Goal: Task Accomplishment & Management: Use online tool/utility

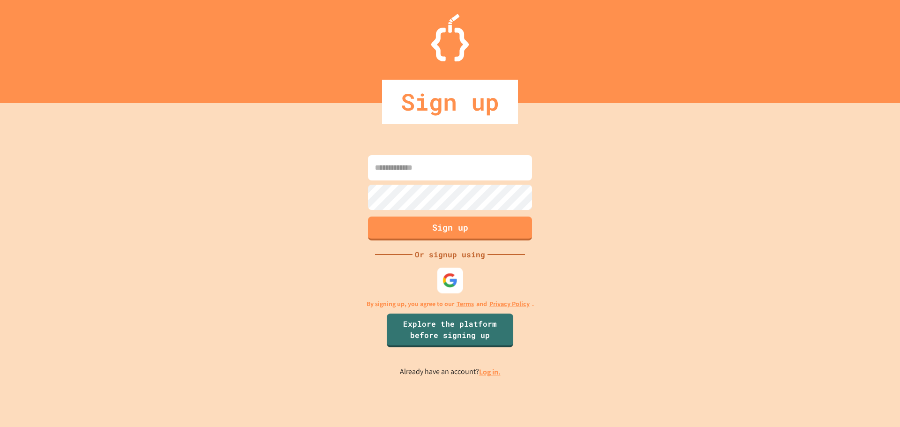
click at [446, 284] on img at bounding box center [450, 279] width 15 height 15
click at [480, 373] on link "Log in." at bounding box center [490, 372] width 22 height 10
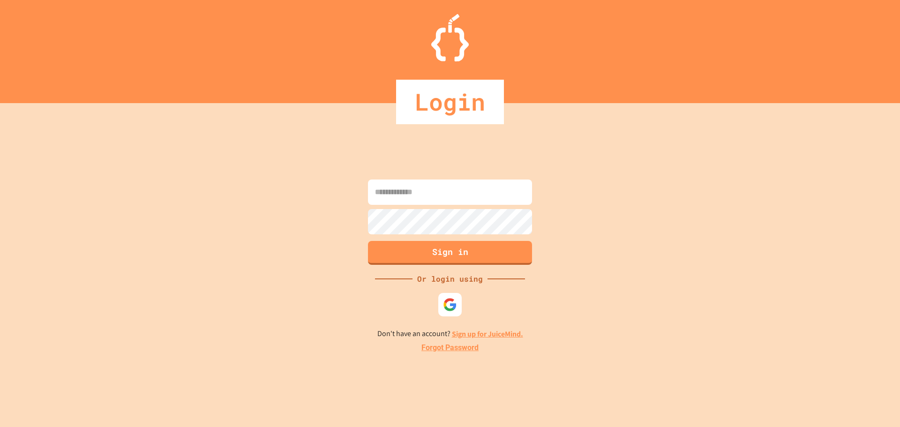
click at [397, 195] on input at bounding box center [450, 192] width 164 height 25
type input "*"
type input "**********"
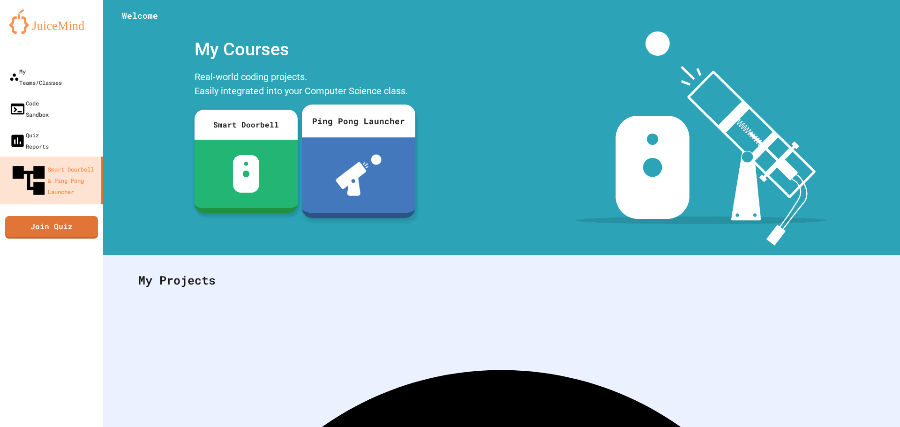
scroll to position [43, 0]
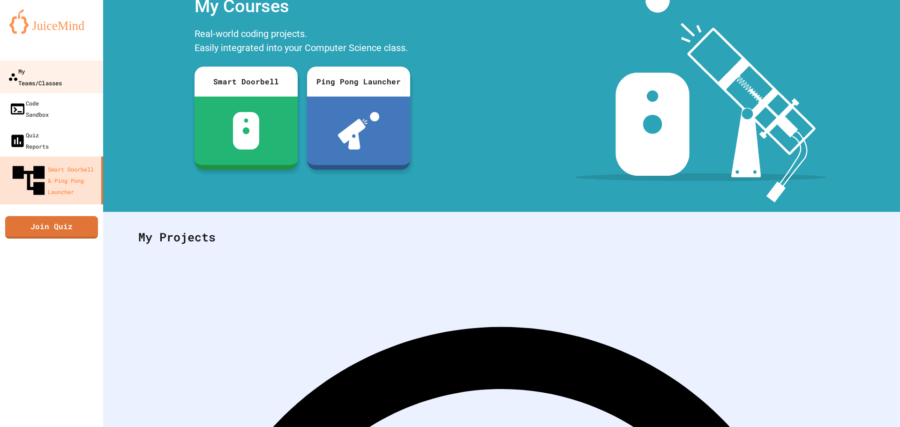
click at [44, 73] on div "My Teams/Classes" at bounding box center [35, 76] width 54 height 23
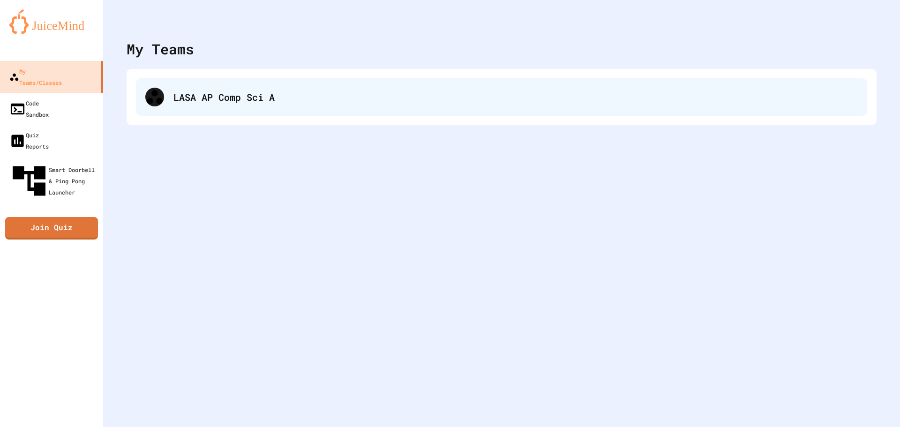
click at [164, 89] on div "LASA AP Comp Sci A" at bounding box center [501, 97] width 731 height 38
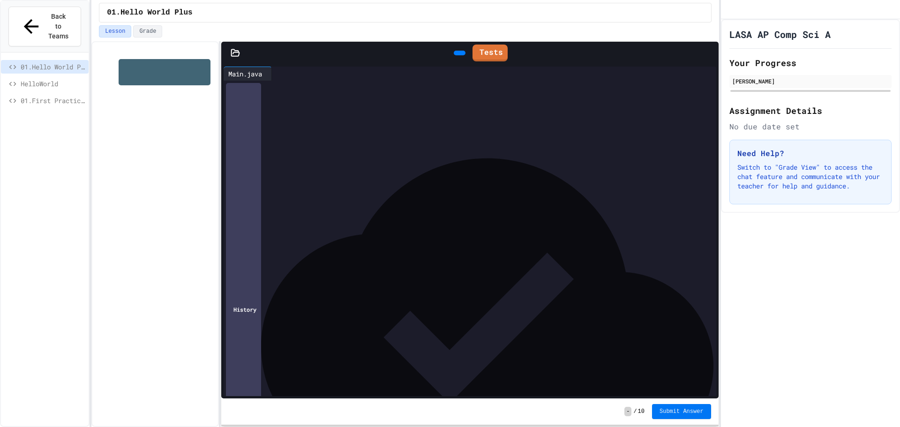
click at [686, 405] on button "Submit Answer" at bounding box center [681, 411] width 59 height 15
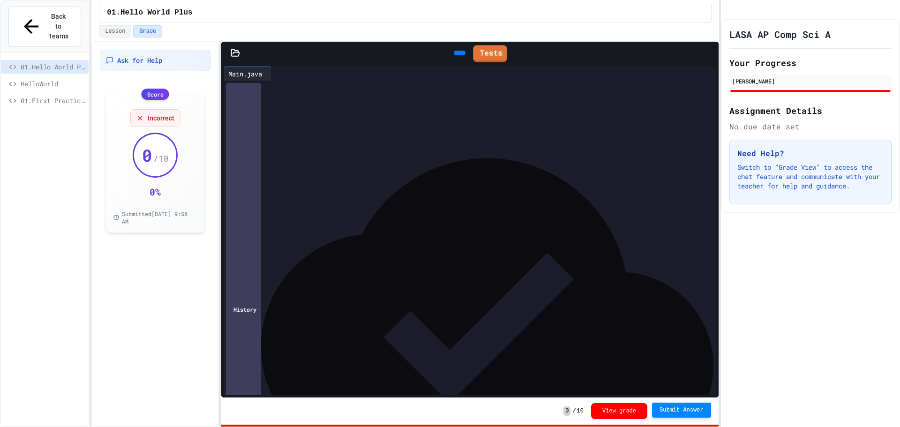
click at [458, 53] on icon at bounding box center [458, 53] width 0 height 0
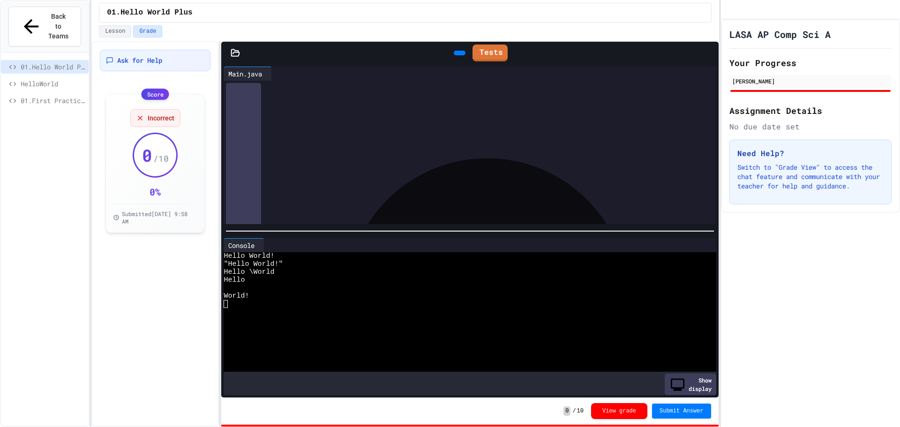
click at [58, 79] on span "HelloWorld" at bounding box center [53, 84] width 64 height 10
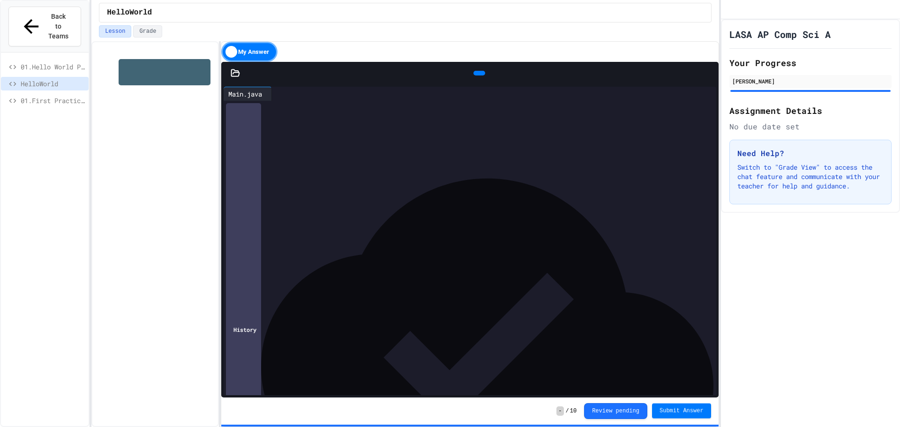
click at [683, 411] on span "Submit Answer" at bounding box center [682, 411] width 44 height 8
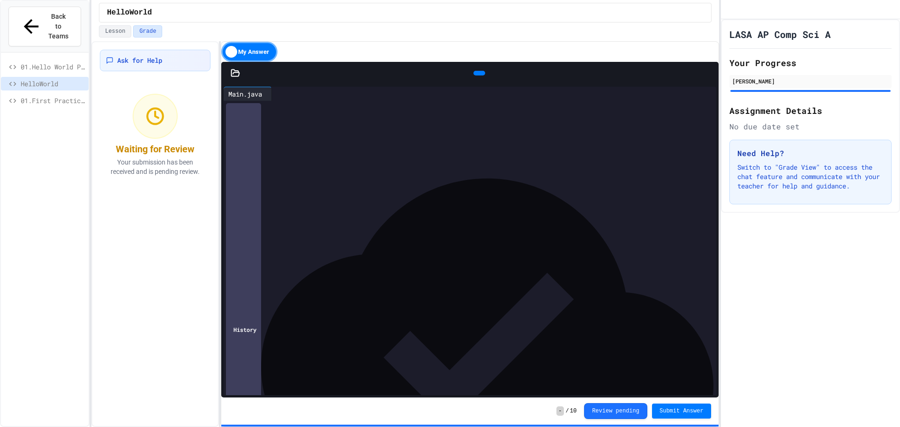
click at [60, 96] on span "01.First Practice!" at bounding box center [53, 101] width 64 height 10
